Goal: Information Seeking & Learning: Learn about a topic

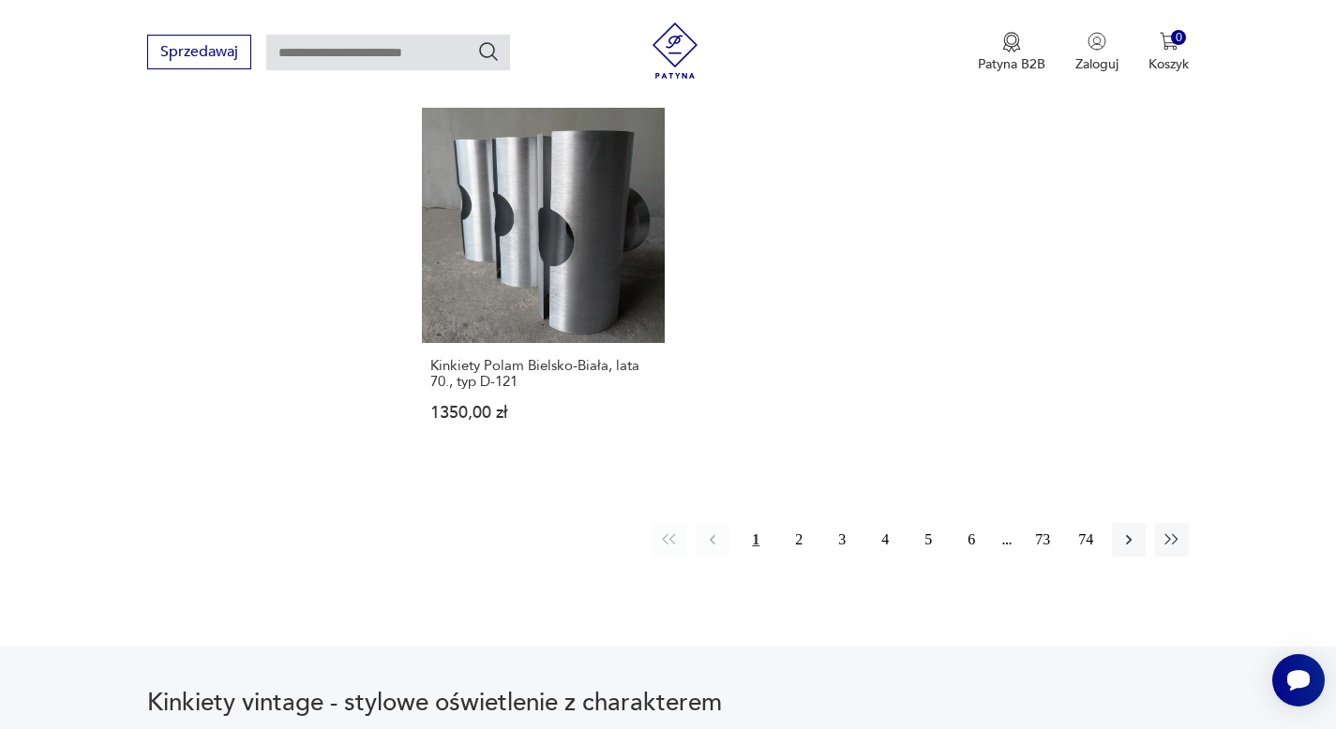
scroll to position [2624, 0]
click at [793, 537] on button "2" at bounding box center [799, 542] width 34 height 34
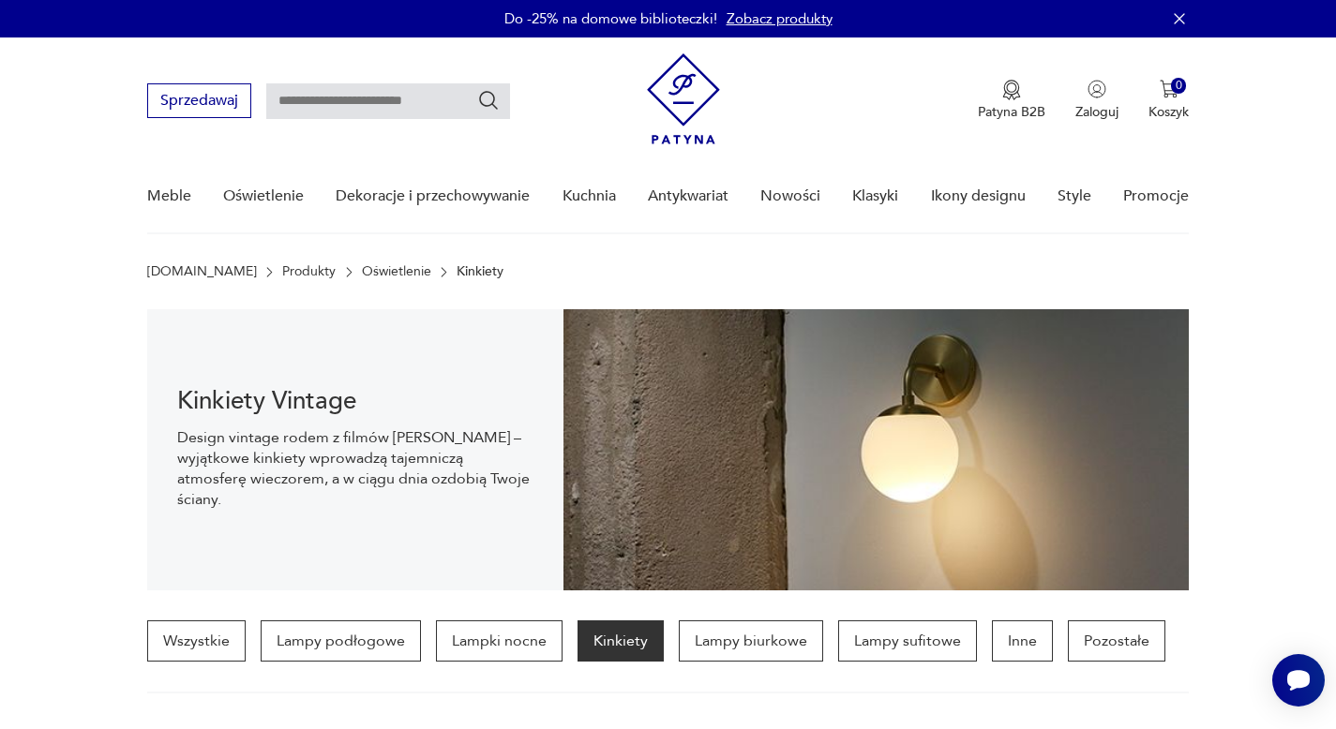
click at [684, 99] on img at bounding box center [683, 98] width 73 height 91
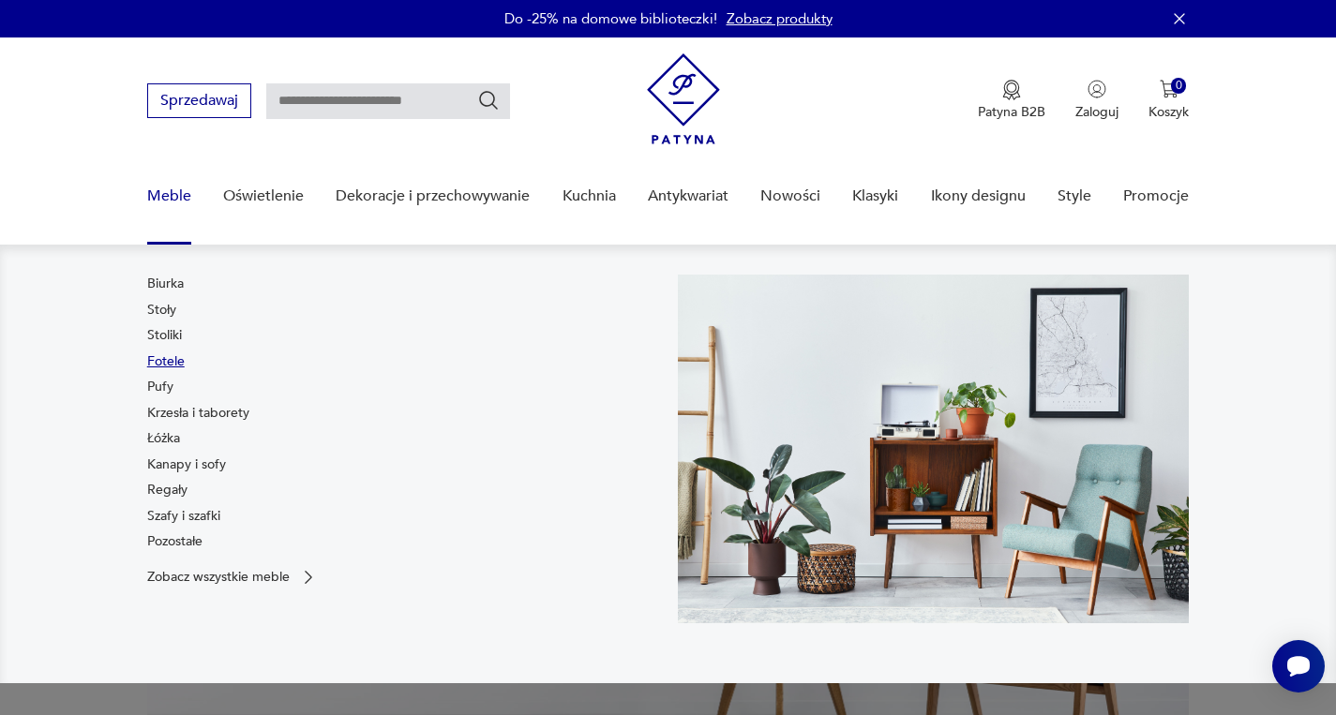
click at [168, 359] on link "Fotele" at bounding box center [166, 362] width 38 height 19
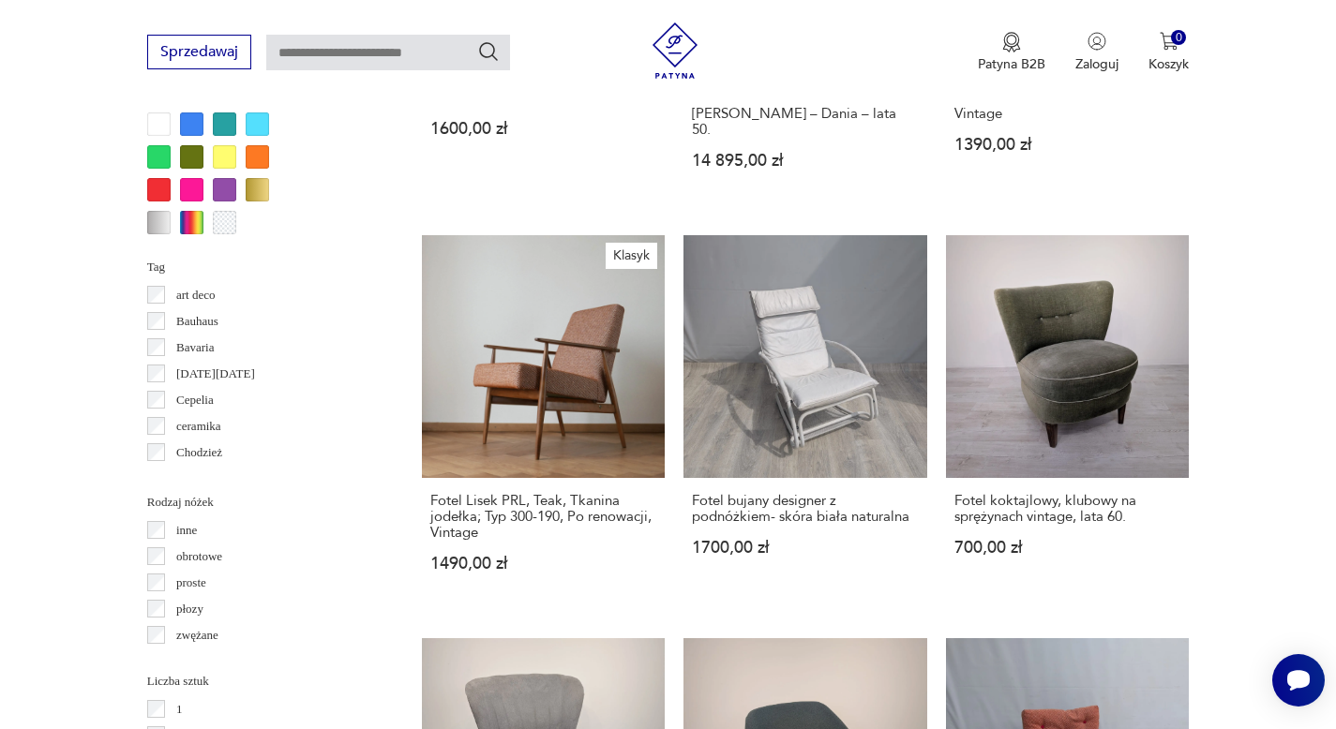
scroll to position [1867, 0]
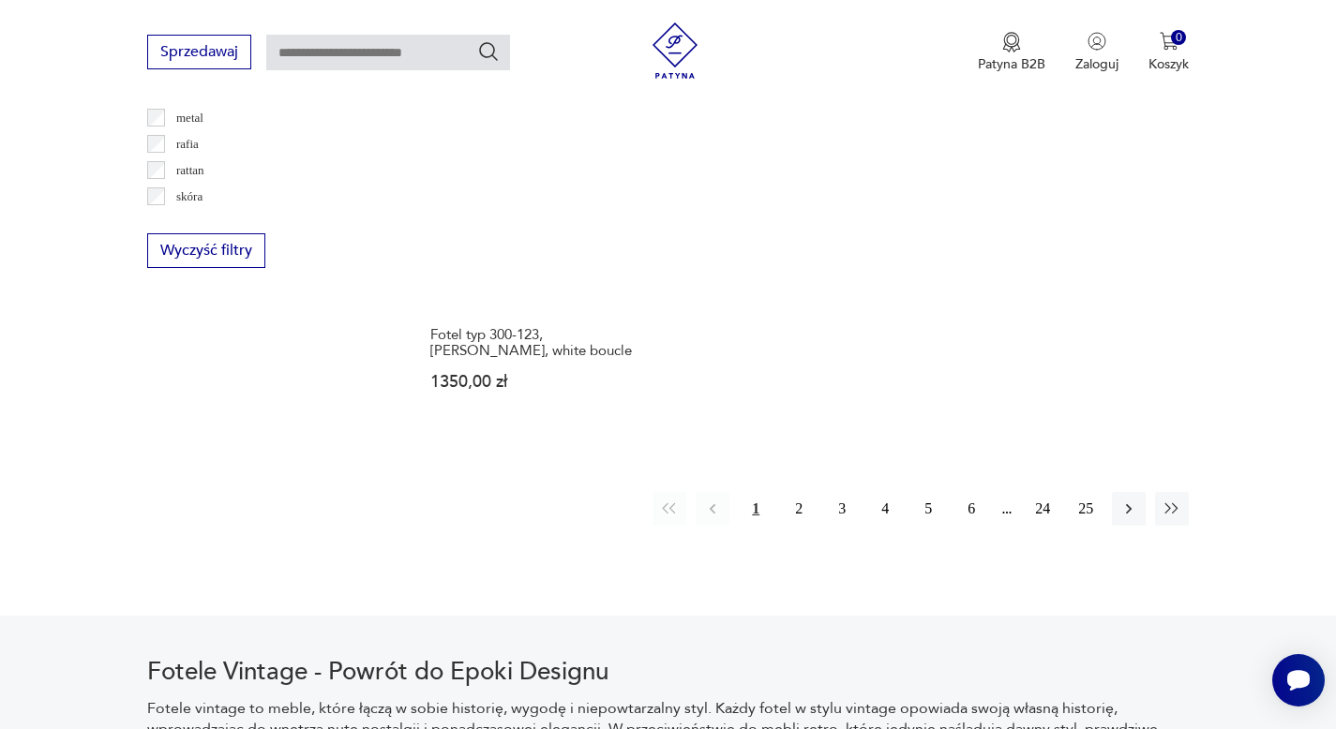
scroll to position [2418, 0]
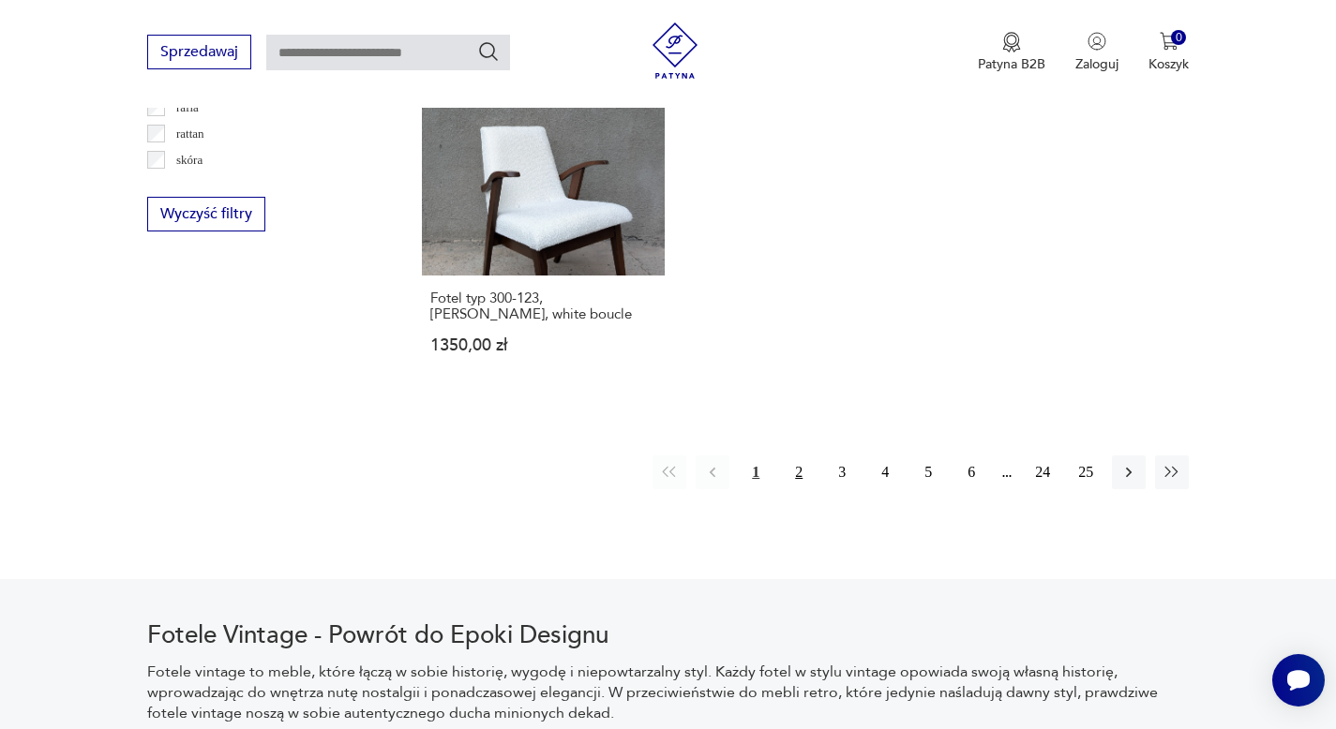
click at [802, 456] on button "2" at bounding box center [799, 473] width 34 height 34
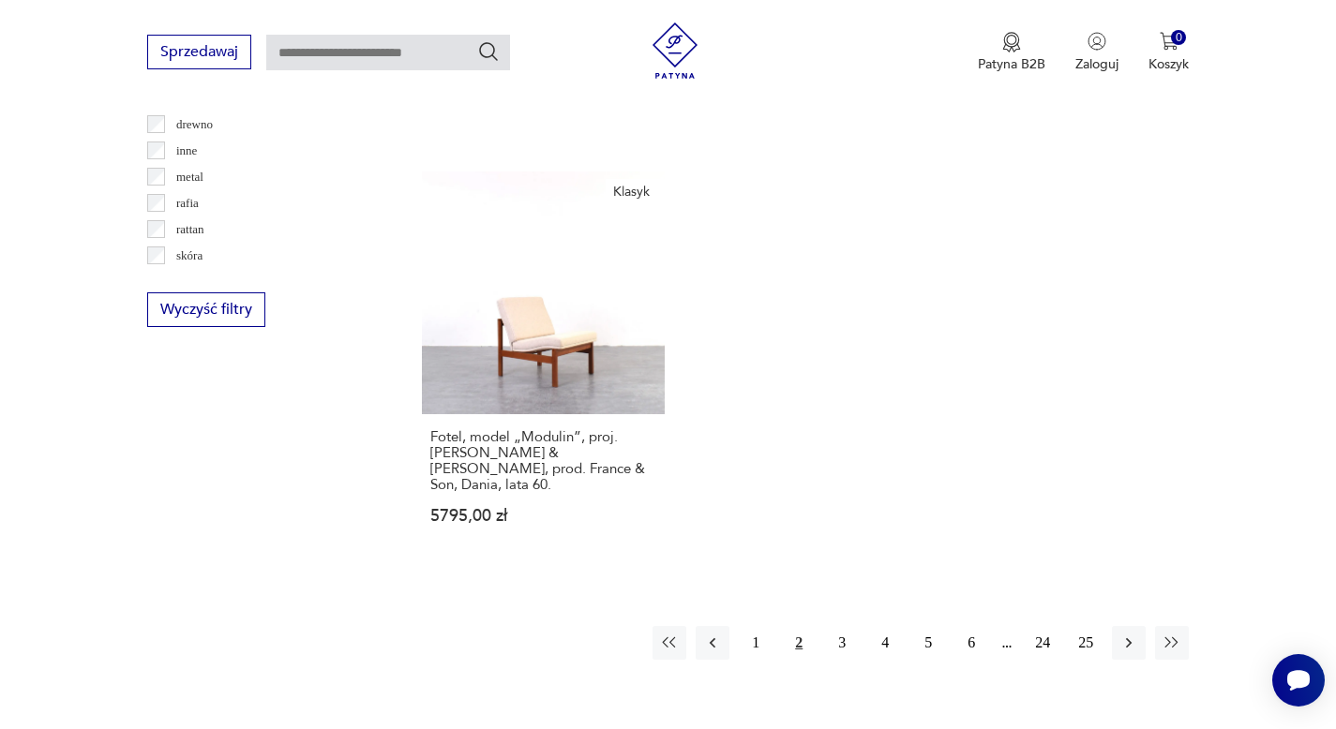
scroll to position [2376, 0]
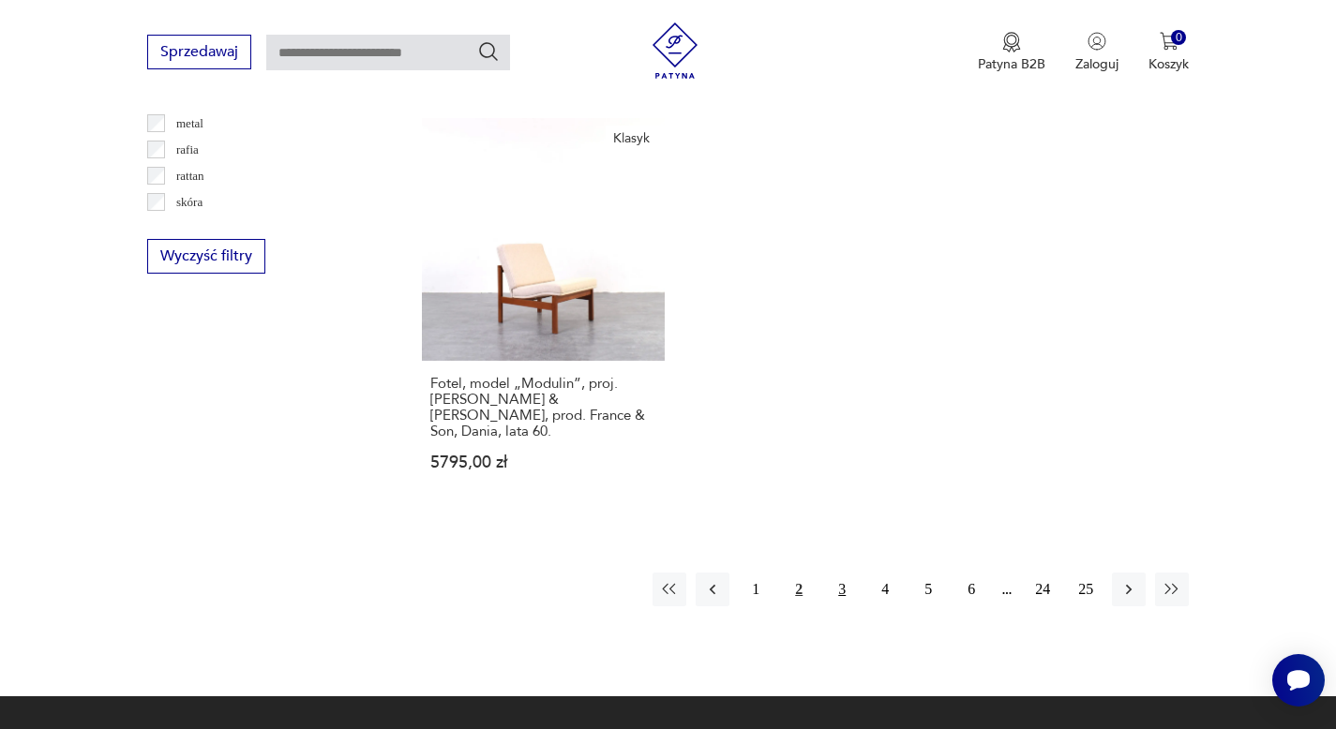
click at [843, 573] on button "3" at bounding box center [842, 590] width 34 height 34
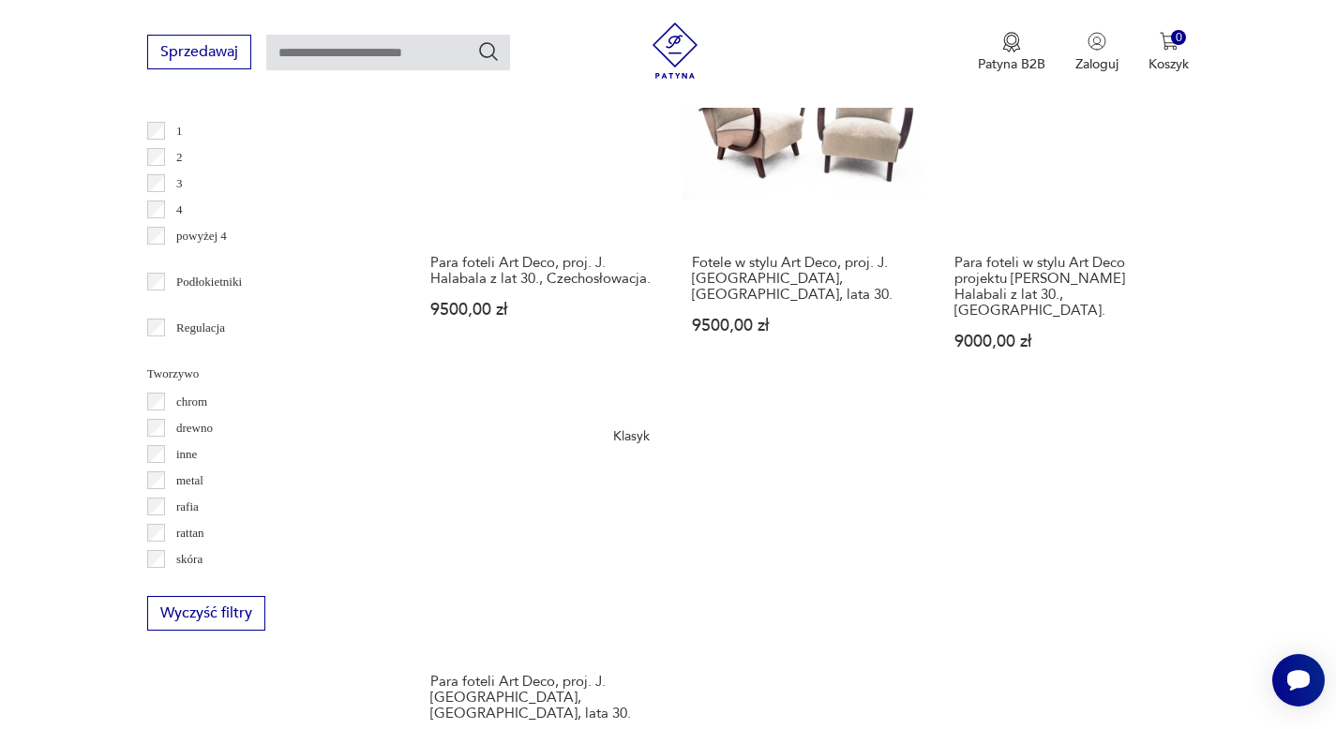
scroll to position [2287, 0]
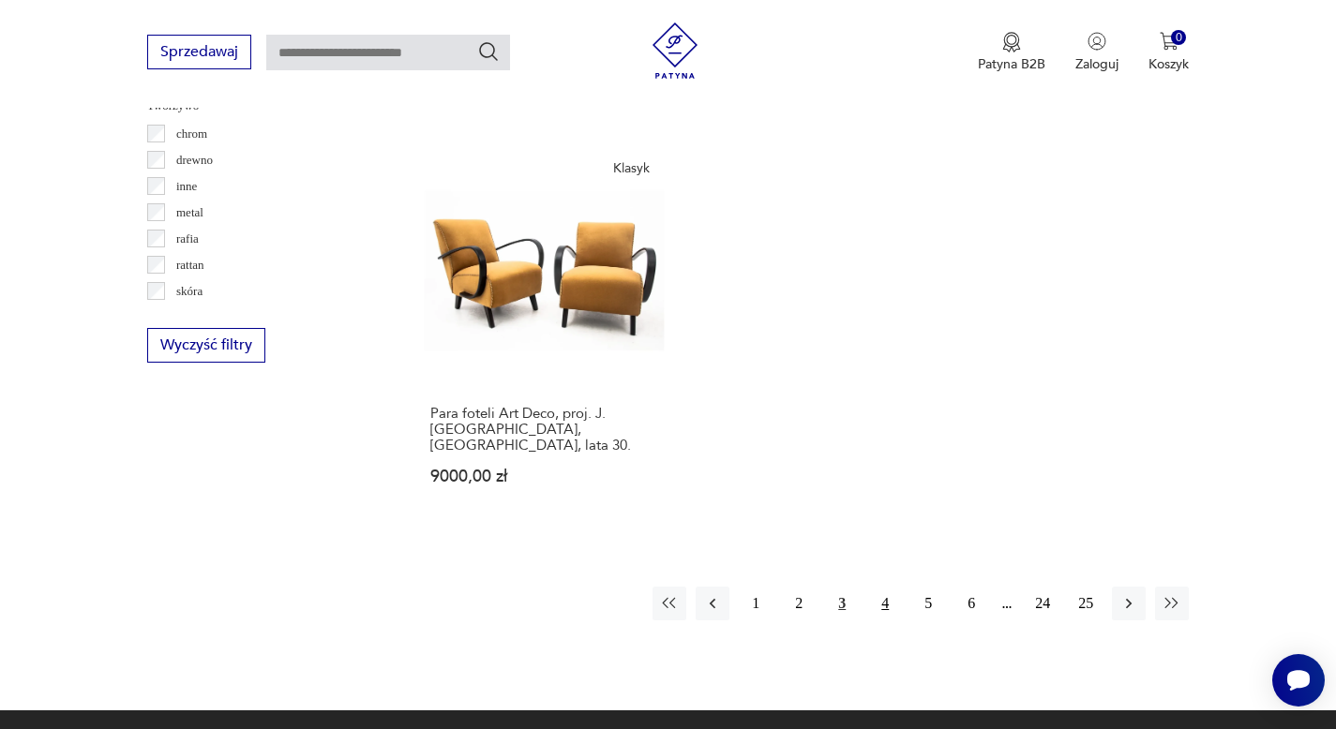
click at [880, 587] on button "4" at bounding box center [885, 604] width 34 height 34
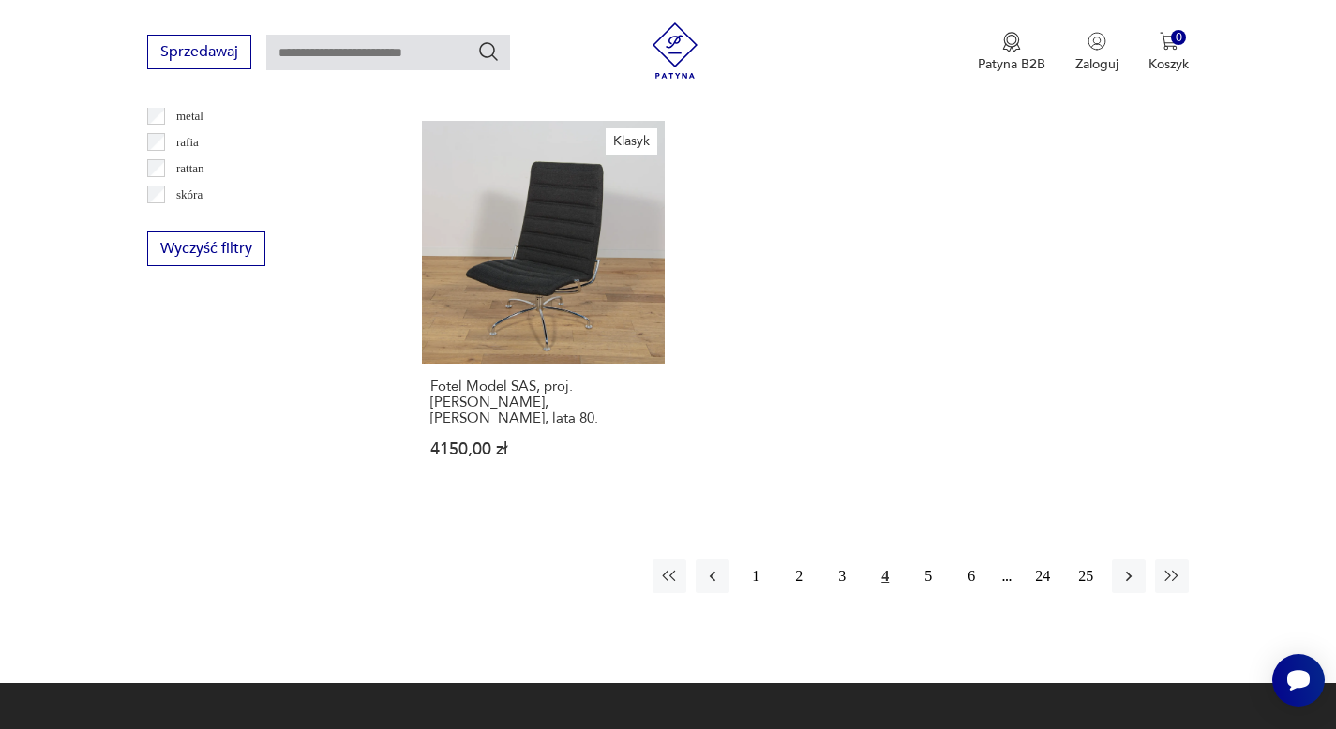
scroll to position [2606, 0]
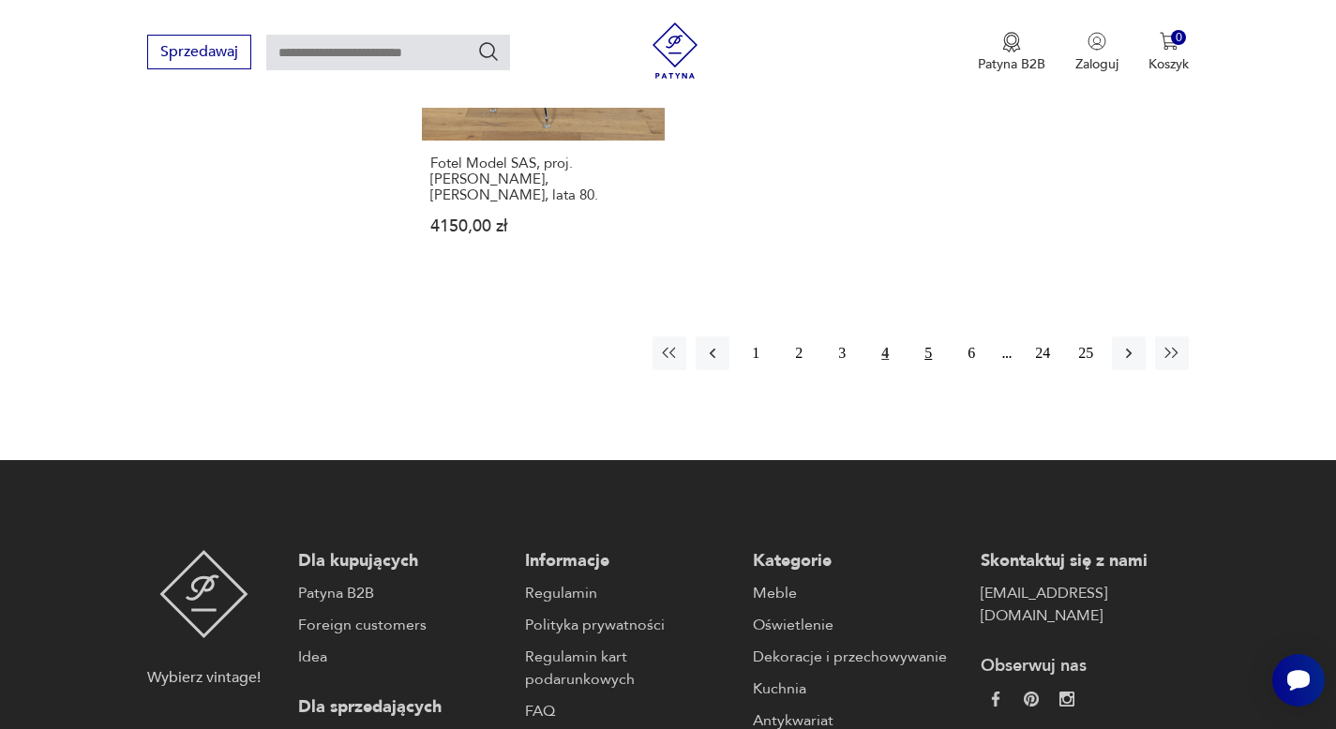
click at [929, 337] on button "5" at bounding box center [928, 354] width 34 height 34
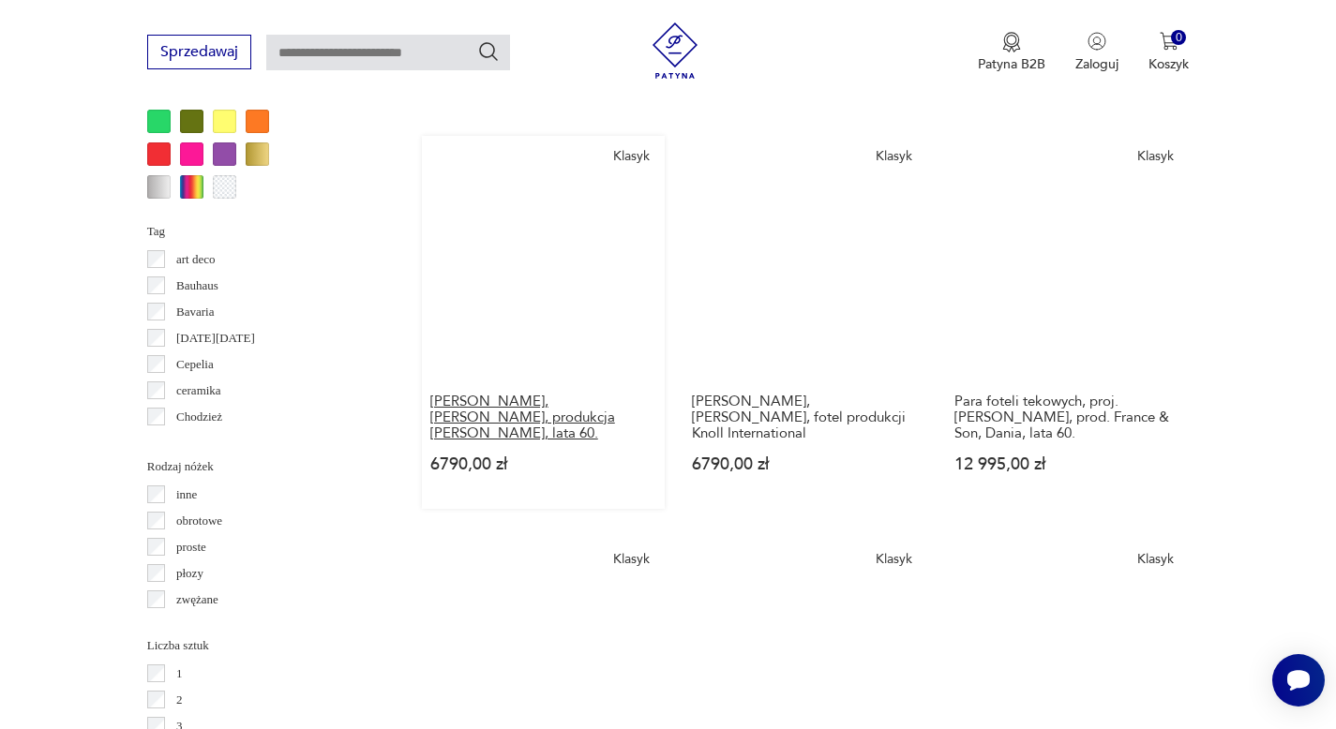
scroll to position [1487, 0]
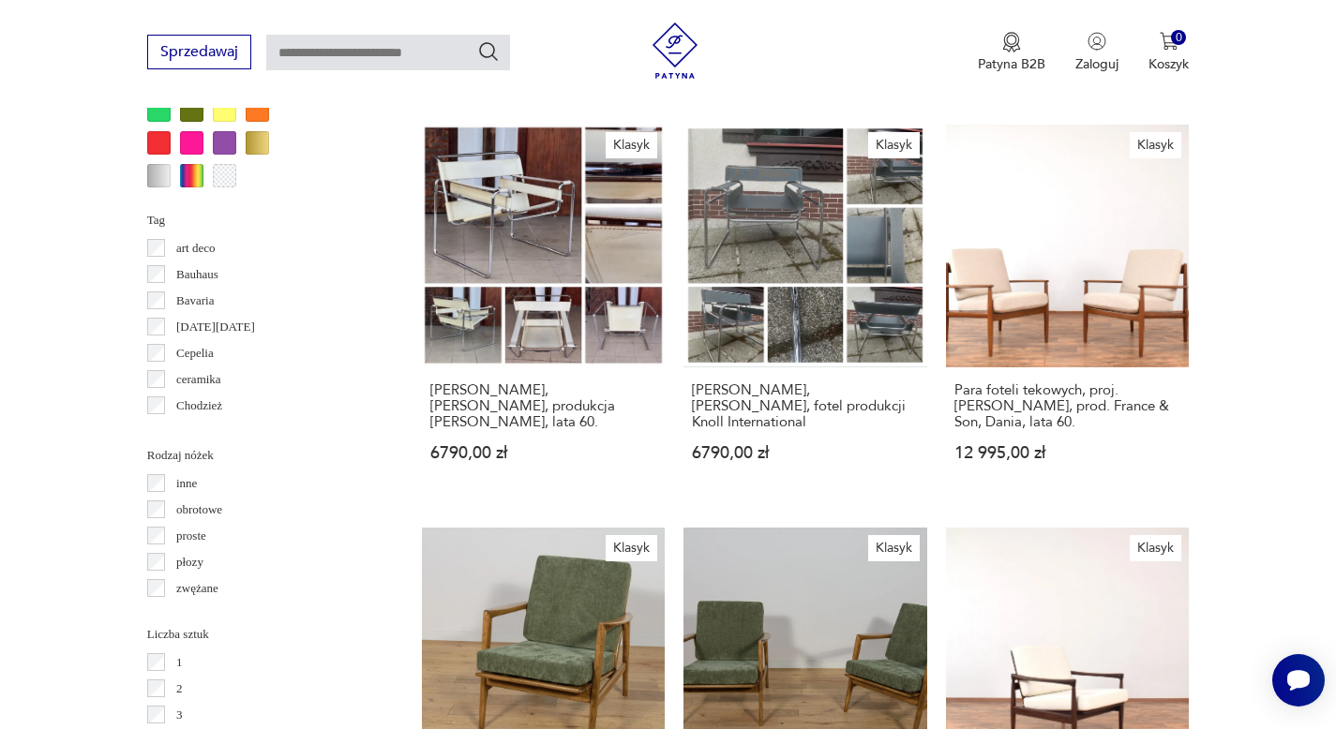
click at [381, 53] on input "text" at bounding box center [388, 53] width 244 height 36
type input "**********"
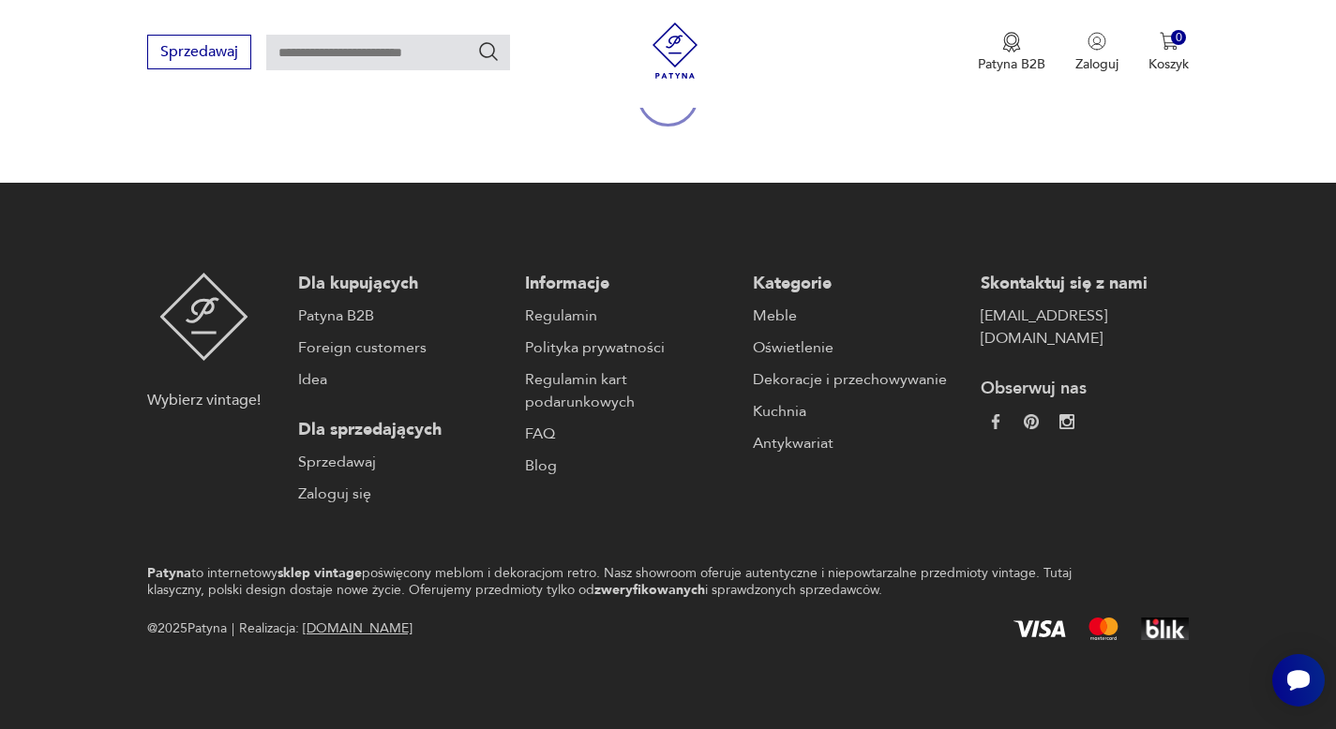
type input "**********"
